Goal: Transaction & Acquisition: Purchase product/service

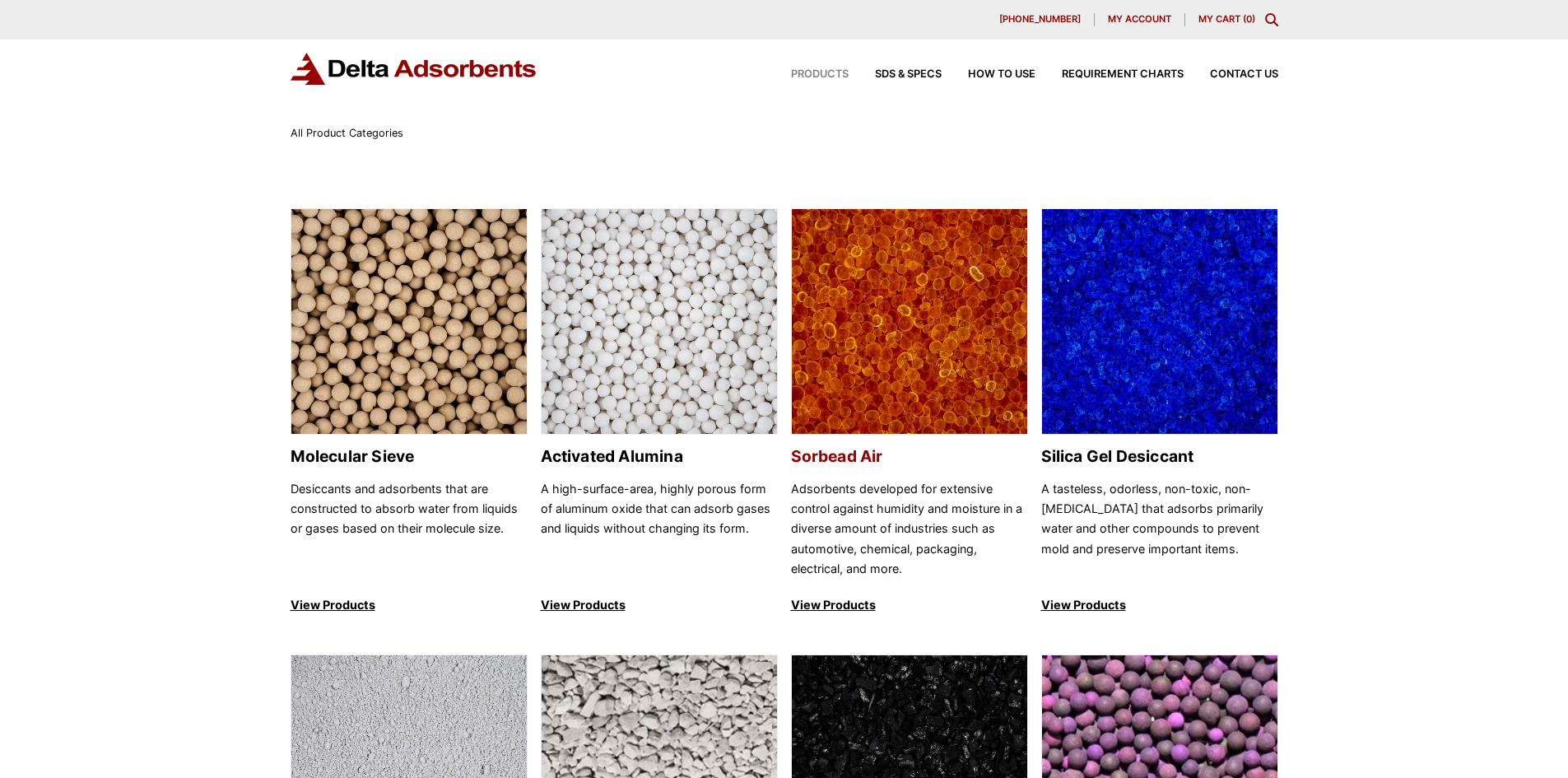
click at [909, 330] on img at bounding box center [909, 322] width 236 height 227
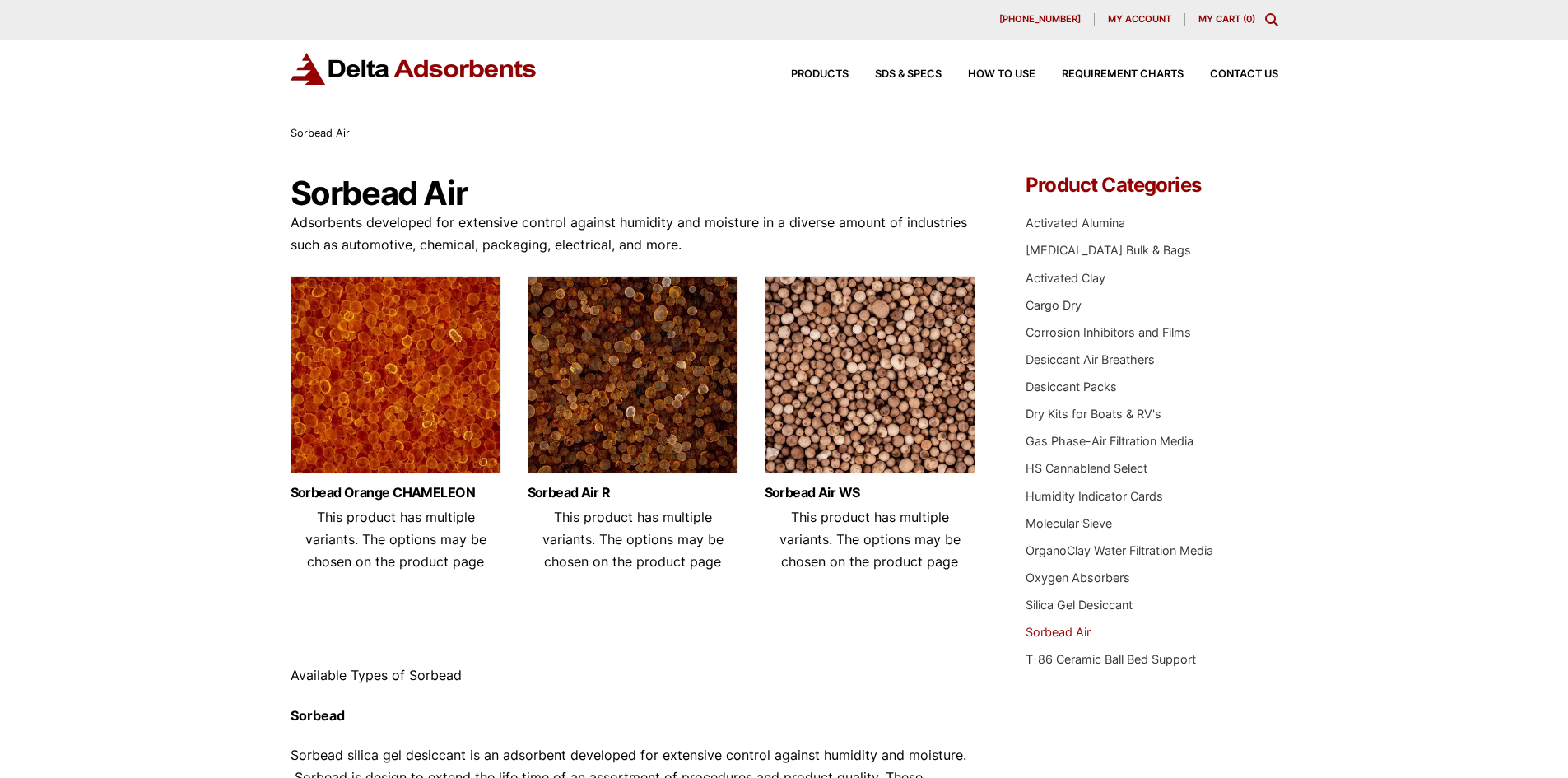
click at [463, 424] on img at bounding box center [396, 379] width 211 height 206
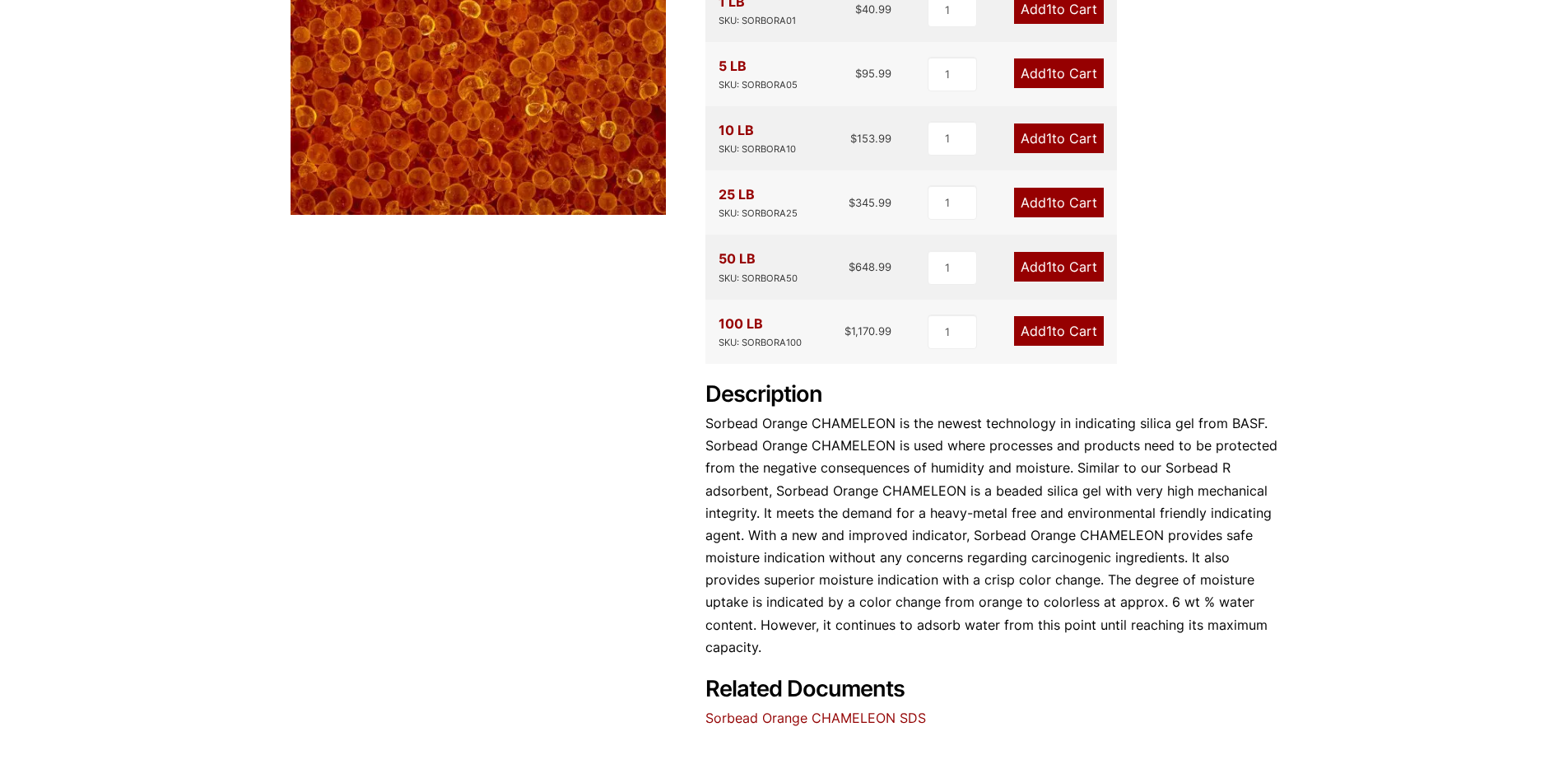
scroll to position [164, 0]
